Goal: Information Seeking & Learning: Learn about a topic

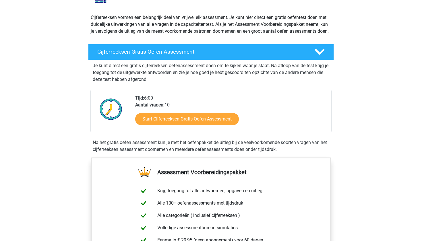
scroll to position [58, 0]
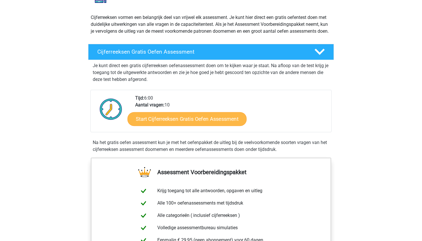
click at [183, 126] on link "Start Cijferreeksen Gratis Oefen Assessment" at bounding box center [187, 119] width 119 height 14
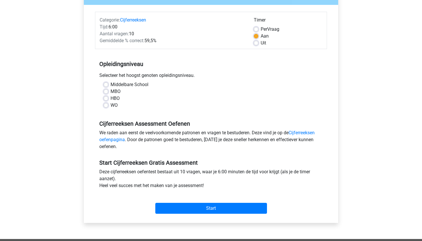
scroll to position [63, 0]
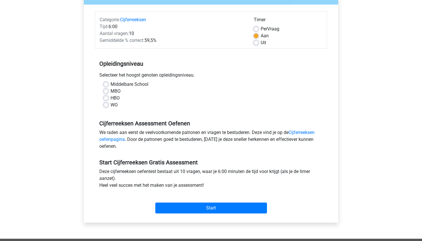
click at [111, 99] on label "HBO" at bounding box center [115, 98] width 9 height 7
click at [106, 99] on input "HBO" at bounding box center [106, 98] width 5 height 6
radio input "true"
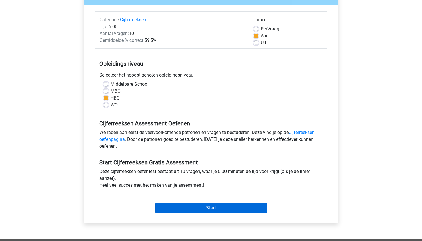
click at [214, 209] on input "Start" at bounding box center [211, 208] width 112 height 11
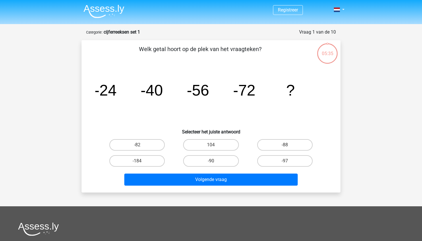
click at [285, 146] on input "-88" at bounding box center [287, 147] width 4 height 4
radio input "true"
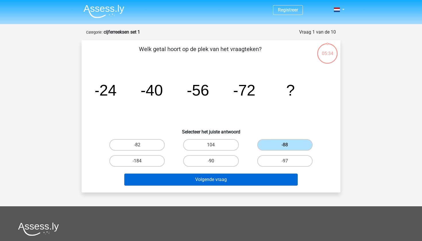
click at [214, 180] on button "Volgende vraag" at bounding box center [211, 180] width 174 height 12
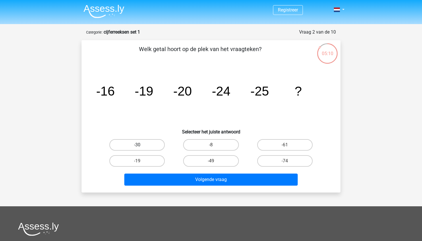
click at [134, 144] on label "-30" at bounding box center [136, 144] width 55 height 11
click at [137, 145] on input "-30" at bounding box center [139, 147] width 4 height 4
radio input "true"
click at [212, 186] on div "Volgende vraag" at bounding box center [211, 181] width 222 height 14
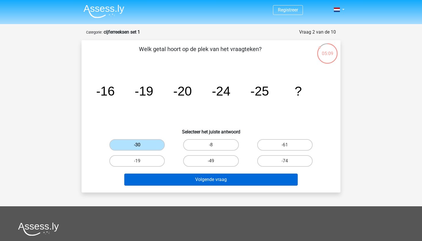
click at [210, 183] on button "Volgende vraag" at bounding box center [211, 180] width 174 height 12
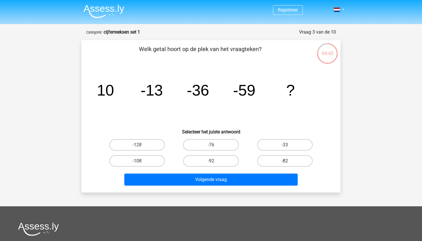
click at [291, 162] on label "-82" at bounding box center [284, 160] width 55 height 11
click at [289, 162] on input "-82" at bounding box center [287, 163] width 4 height 4
radio input "true"
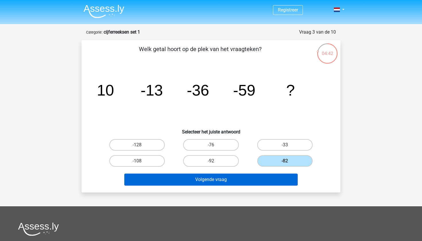
click at [232, 175] on button "Volgende vraag" at bounding box center [211, 180] width 174 height 12
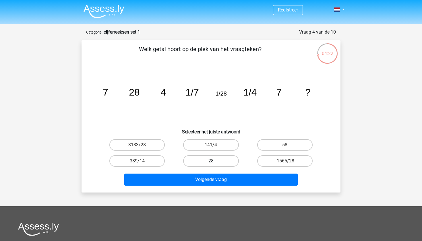
click at [210, 159] on label "28" at bounding box center [210, 160] width 55 height 11
click at [211, 161] on input "28" at bounding box center [213, 163] width 4 height 4
radio input "true"
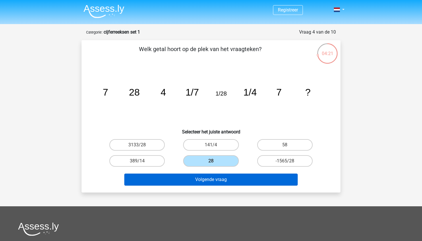
click at [207, 183] on button "Volgende vraag" at bounding box center [211, 180] width 174 height 12
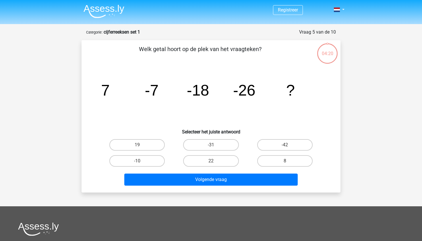
scroll to position [29, 0]
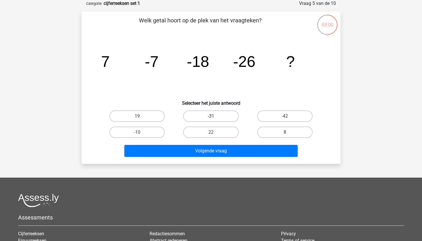
click at [210, 120] on label "-31" at bounding box center [210, 116] width 55 height 11
click at [211, 120] on input "-31" at bounding box center [213, 118] width 4 height 4
radio input "true"
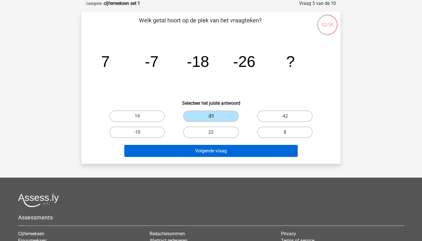
click at [206, 150] on button "Volgende vraag" at bounding box center [211, 151] width 174 height 12
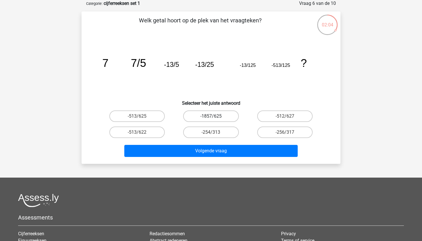
click at [209, 117] on label "-1857/625" at bounding box center [210, 116] width 55 height 11
click at [211, 117] on input "-1857/625" at bounding box center [213, 118] width 4 height 4
radio input "true"
click at [150, 118] on label "-513/625" at bounding box center [136, 116] width 55 height 11
click at [141, 118] on input "-513/625" at bounding box center [139, 118] width 4 height 4
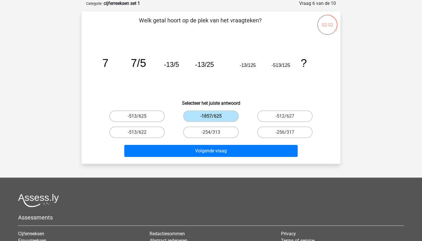
radio input "true"
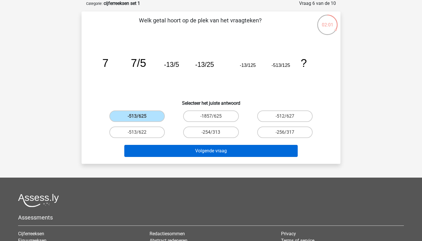
click at [215, 150] on button "Volgende vraag" at bounding box center [211, 151] width 174 height 12
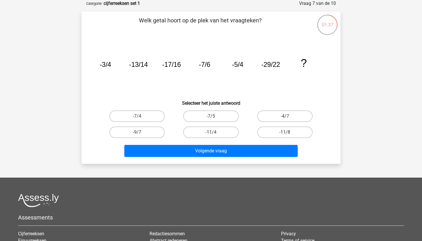
click at [287, 118] on input "-4/7" at bounding box center [287, 118] width 4 height 4
radio input "true"
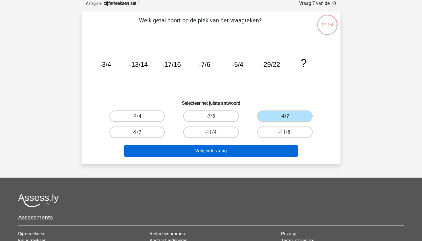
click at [228, 151] on button "Volgende vraag" at bounding box center [211, 151] width 174 height 12
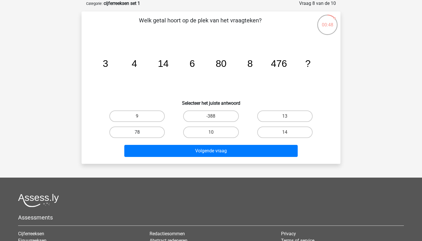
click at [146, 131] on label "78" at bounding box center [136, 132] width 55 height 11
click at [141, 132] on input "78" at bounding box center [139, 134] width 4 height 4
radio input "true"
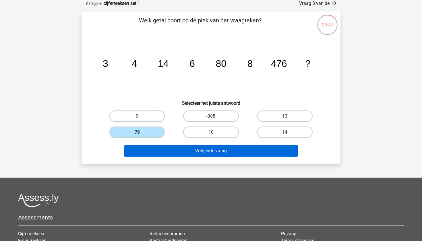
click at [213, 152] on button "Volgende vraag" at bounding box center [211, 151] width 174 height 12
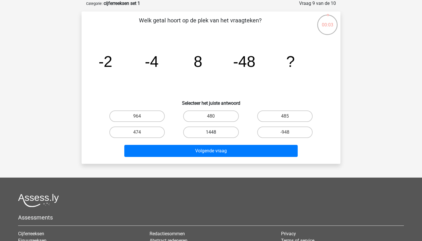
click at [219, 134] on label "1448" at bounding box center [210, 132] width 55 height 11
click at [215, 134] on input "1448" at bounding box center [213, 134] width 4 height 4
radio input "true"
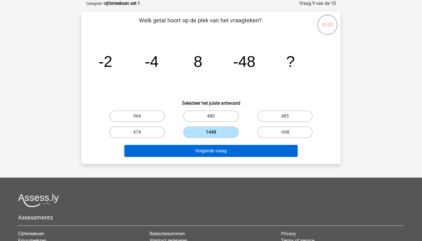
click at [219, 150] on button "Volgende vraag" at bounding box center [211, 151] width 174 height 12
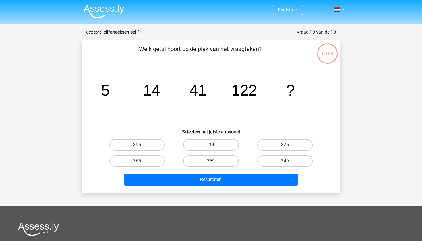
scroll to position [29, 0]
